Goal: Find specific page/section: Find specific page/section

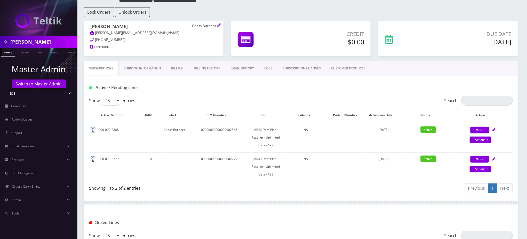
scroll to position [34, 0]
click at [254, 90] on div "Active / Pending Lines" at bounding box center [300, 87] width 431 height 9
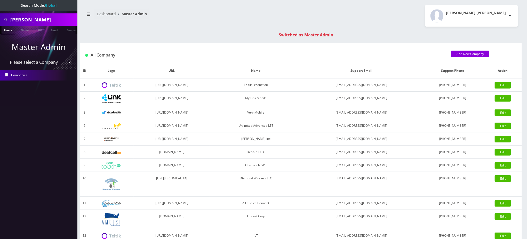
scroll to position [0, 2]
drag, startPoint x: 64, startPoint y: 19, endPoint x: 0, endPoint y: 7, distance: 65.5
click at [0, 8] on nav "Search Mode: Global Chesky Oberlander Phone Name SIM Email Company Customer Mas…" at bounding box center [38, 119] width 77 height 239
paste input "12129738282"
drag, startPoint x: 53, startPoint y: 19, endPoint x: 0, endPoint y: 12, distance: 53.6
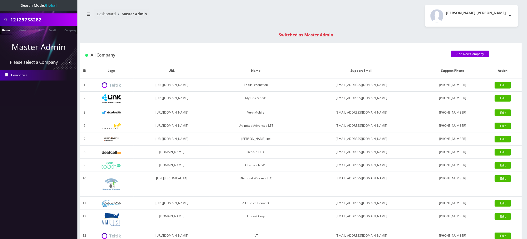
click at [0, 12] on nav "Search Mode: Global 12129738282 Phone Name SIM Email Company Customer Master Ad…" at bounding box center [38, 119] width 77 height 239
type input "accord"
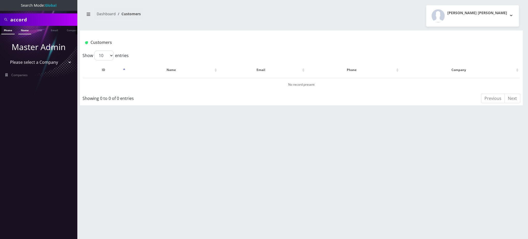
click at [21, 31] on link "Name" at bounding box center [24, 30] width 13 height 9
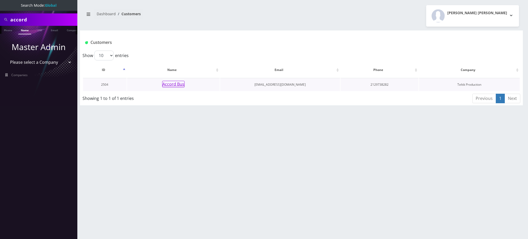
click at [173, 86] on button "Accord Bus" at bounding box center [173, 84] width 22 height 7
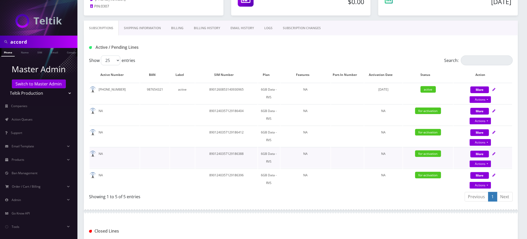
scroll to position [69, 0]
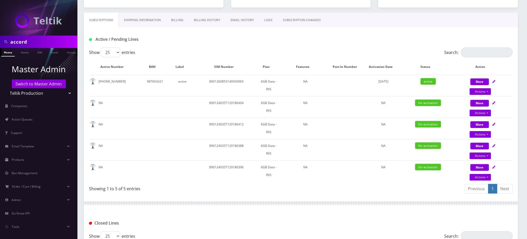
click at [213, 48] on div "Show 25 50 100 250 500 entries" at bounding box center [248, 52] width 318 height 10
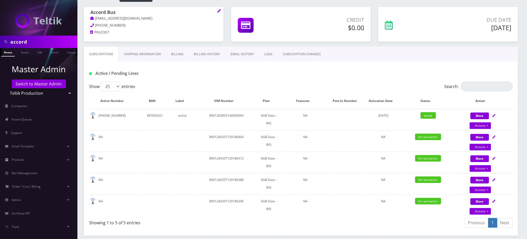
scroll to position [0, 0]
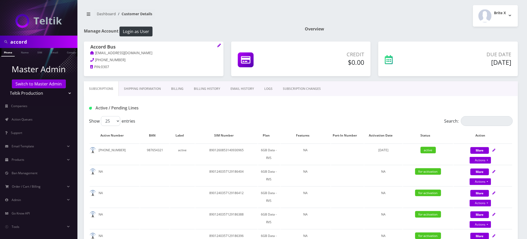
click at [145, 88] on link "Shipping Information" at bounding box center [142, 88] width 47 height 15
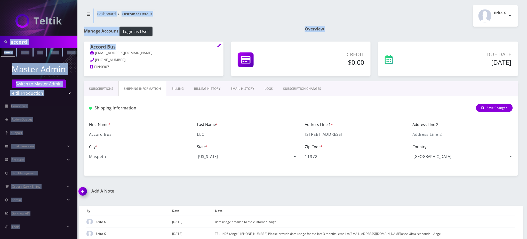
drag, startPoint x: 122, startPoint y: 46, endPoint x: 76, endPoint y: 46, distance: 45.9
click at [76, 46] on div "accord Phone Name SIM Email Company Customer Master Admin Switch to Master Admi…" at bounding box center [263, 235] width 527 height 471
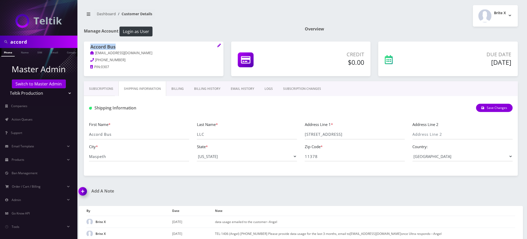
click at [88, 46] on div "Accord Bus abe@accordbus.com 212-973-8282 PIN: 0307" at bounding box center [153, 58] width 139 height 32
copy h1 "Accord Bus"
click at [237, 89] on link "EMAIL HISTORY" at bounding box center [242, 88] width 34 height 15
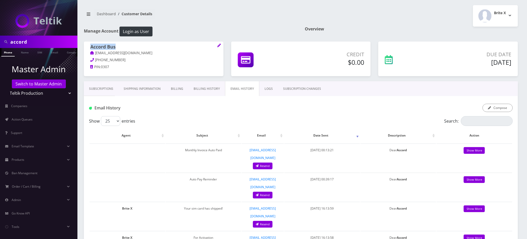
click at [193, 90] on link "Billing History" at bounding box center [206, 88] width 37 height 15
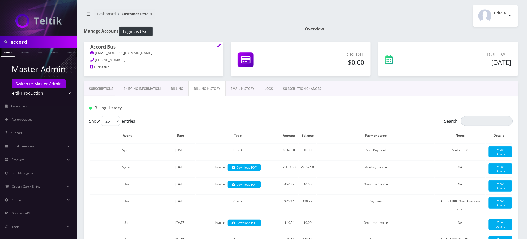
click at [461, 89] on div "Subscriptions Shipping Information Billing Billing History EMAIL HISTORY LOGS S…" at bounding box center [301, 88] width 434 height 15
click at [382, 17] on div "Brite X Logout" at bounding box center [411, 15] width 221 height 21
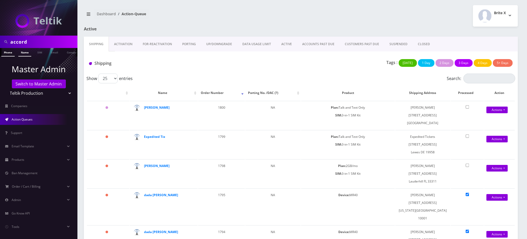
click at [23, 52] on link "Name" at bounding box center [24, 52] width 13 height 9
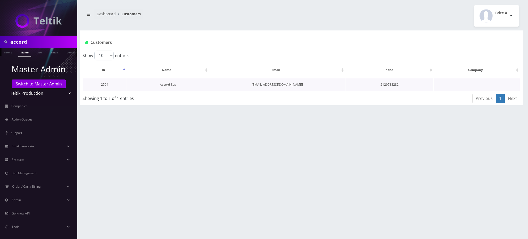
click at [170, 83] on link "Accord Bus" at bounding box center [168, 84] width 16 height 4
